Goal: Find specific page/section

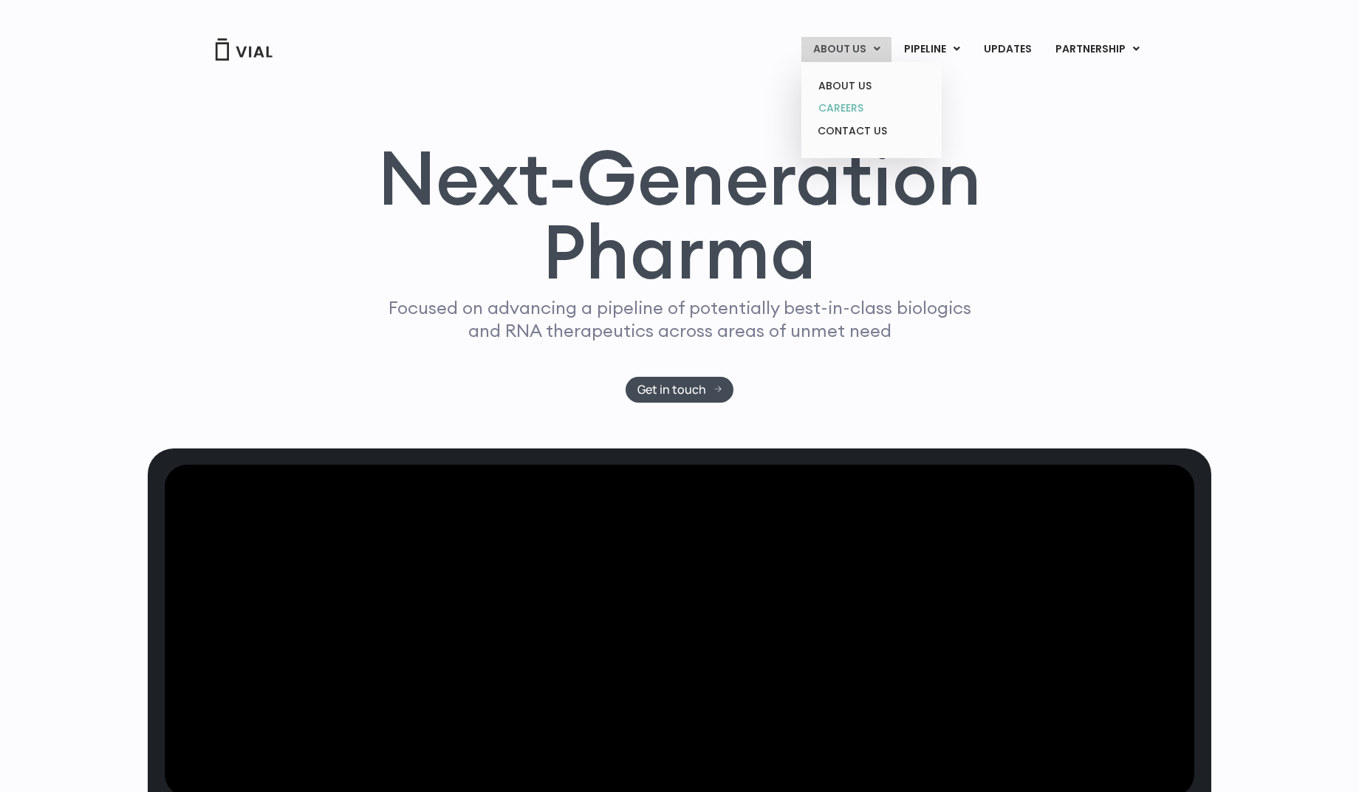
click at [856, 110] on link "CAREERS" at bounding box center [871, 108] width 129 height 23
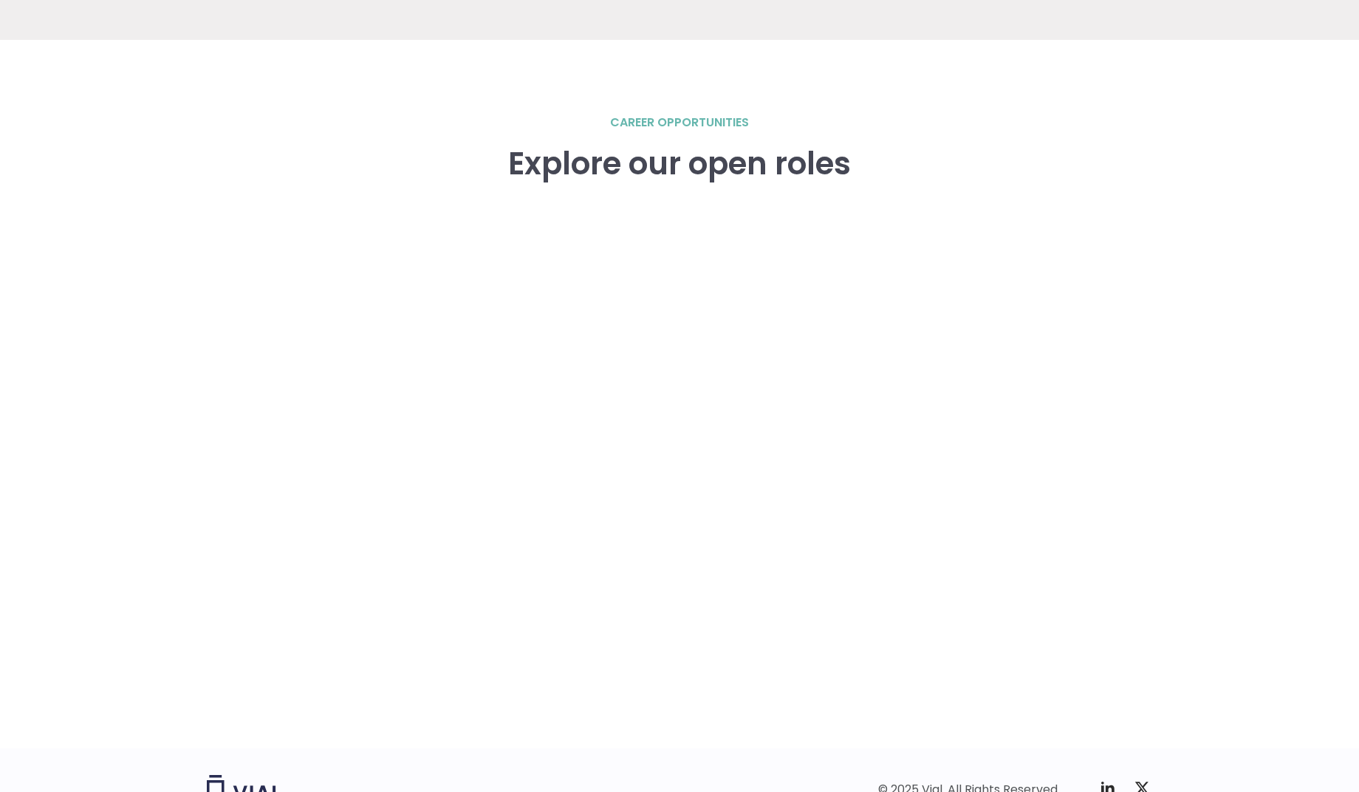
scroll to position [2104, 0]
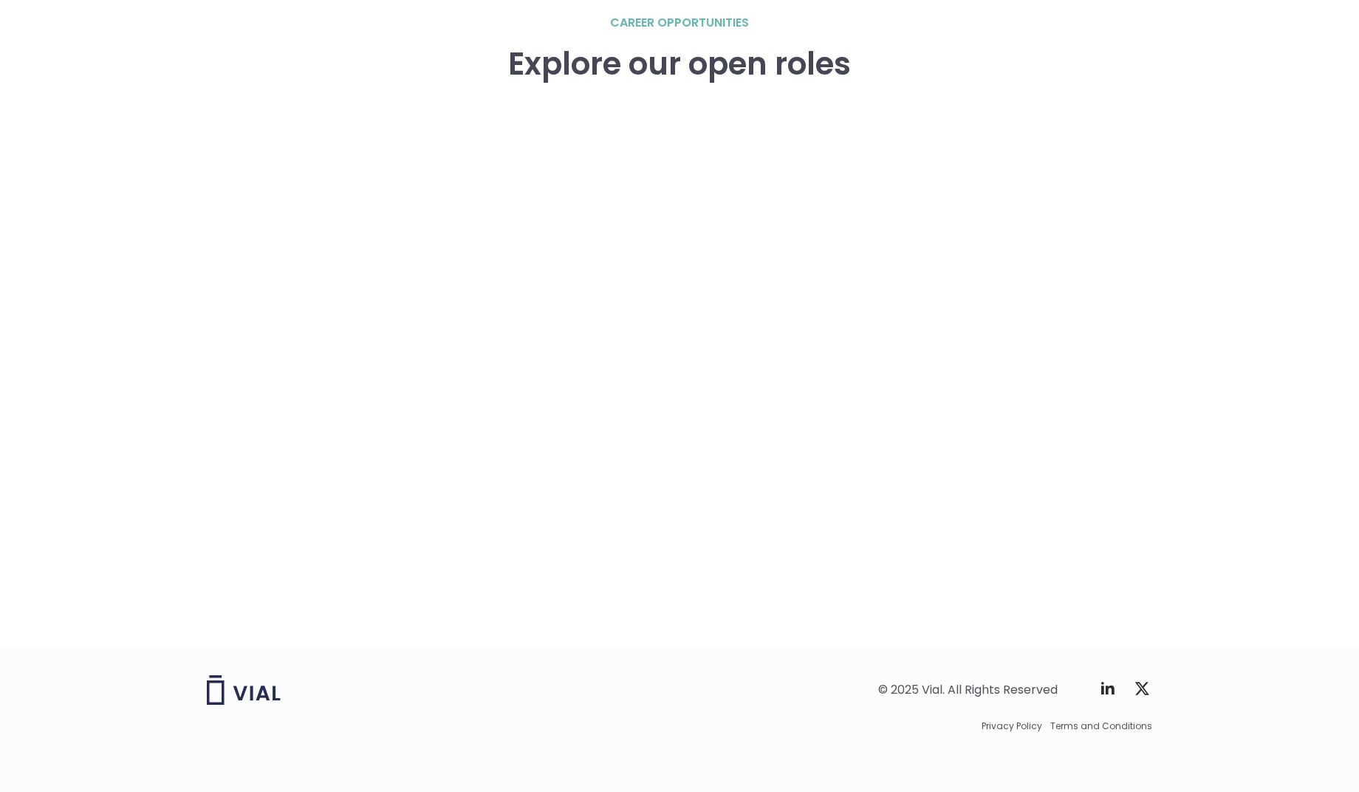
click at [267, 344] on div "career opportunities Explore our open roles" at bounding box center [680, 331] width 946 height 635
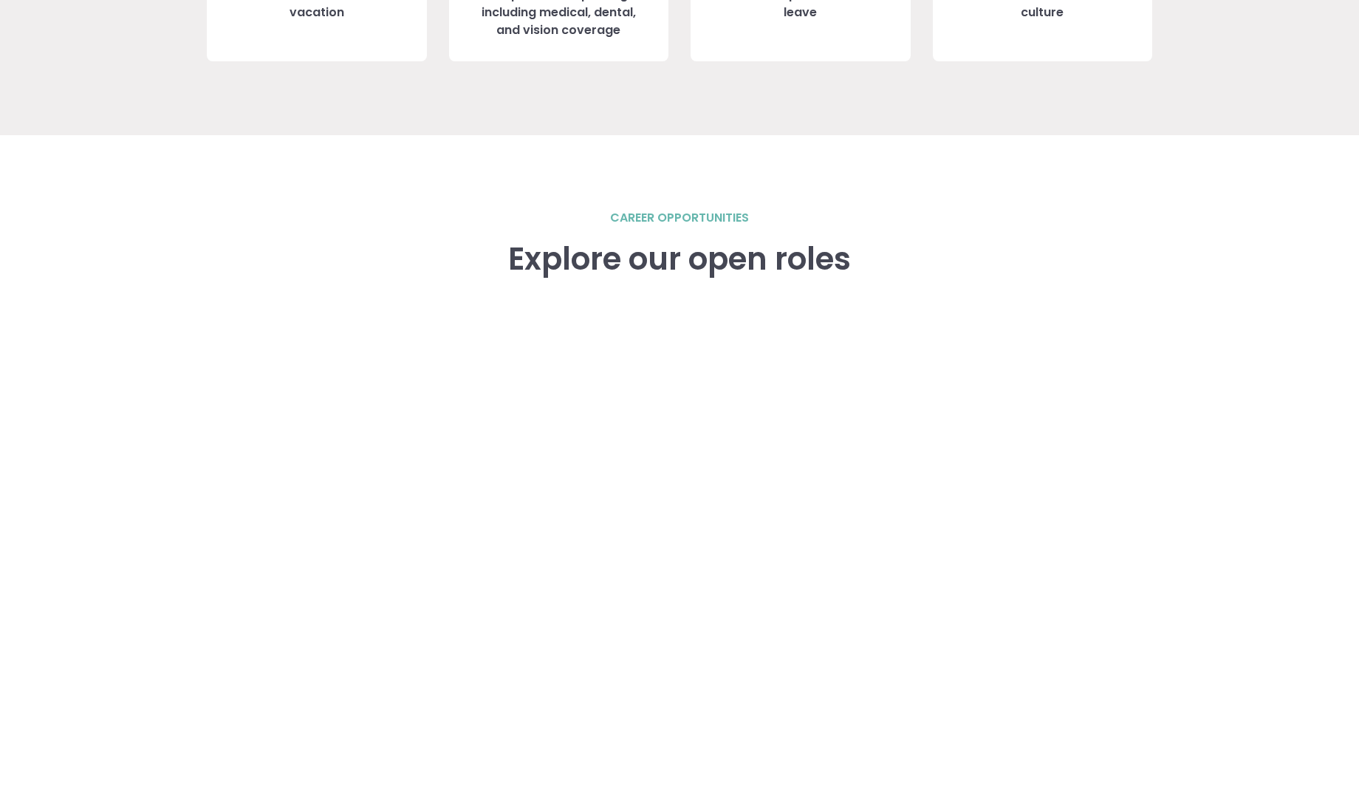
scroll to position [1908, 0]
